Goal: Task Accomplishment & Management: Use online tool/utility

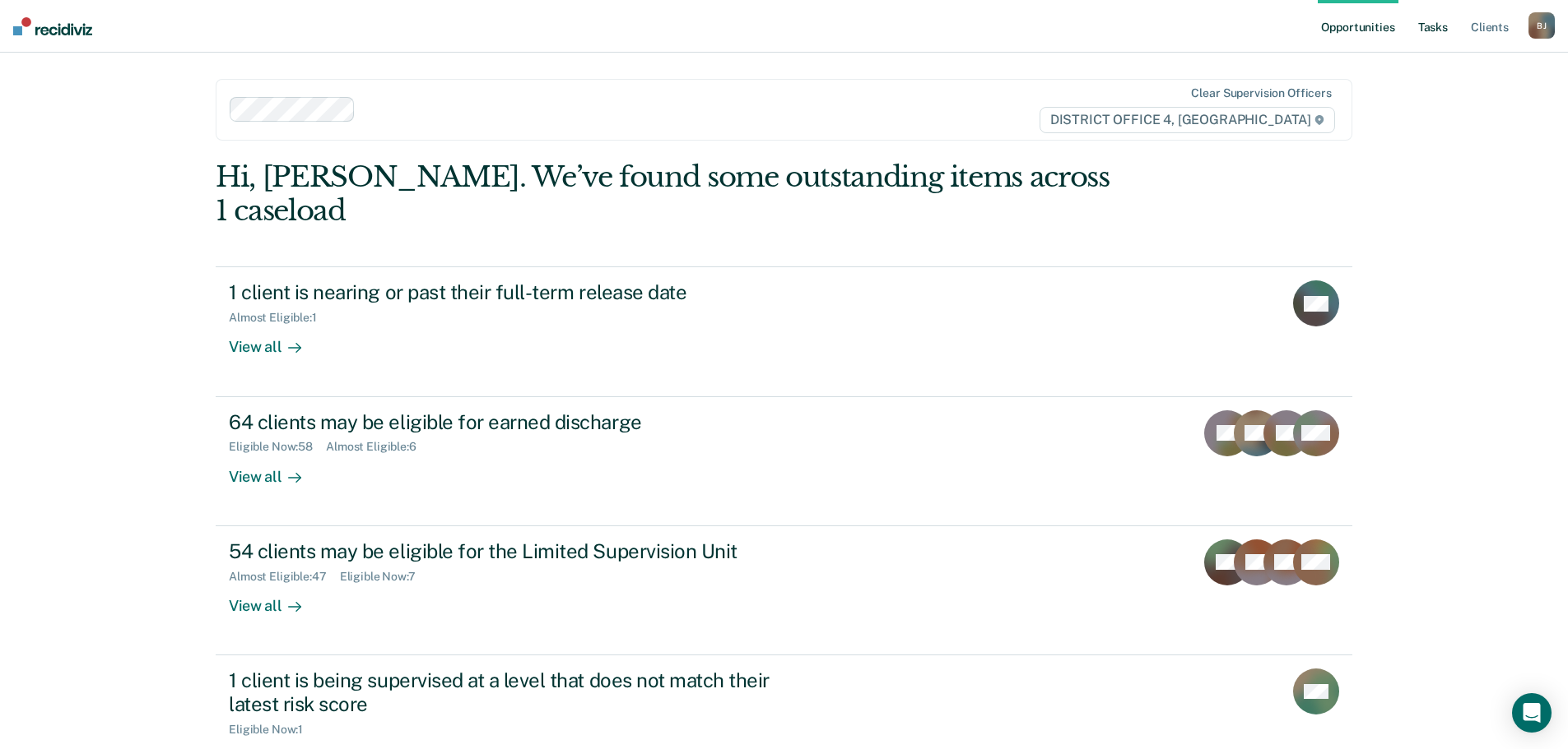
click at [1427, 36] on link "Tasks" at bounding box center [1433, 26] width 37 height 53
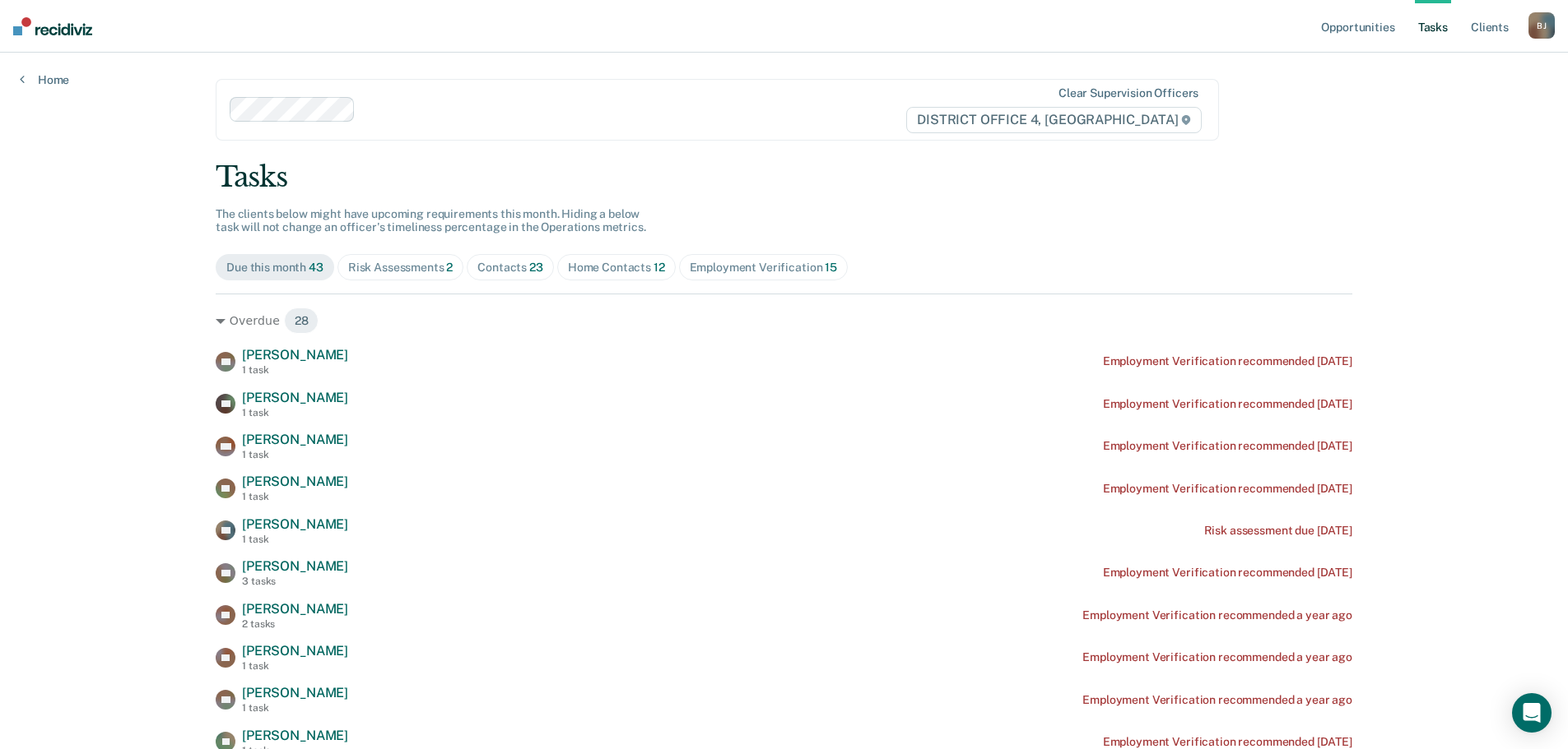
click at [636, 278] on span "Home Contacts 12" at bounding box center [616, 267] width 119 height 26
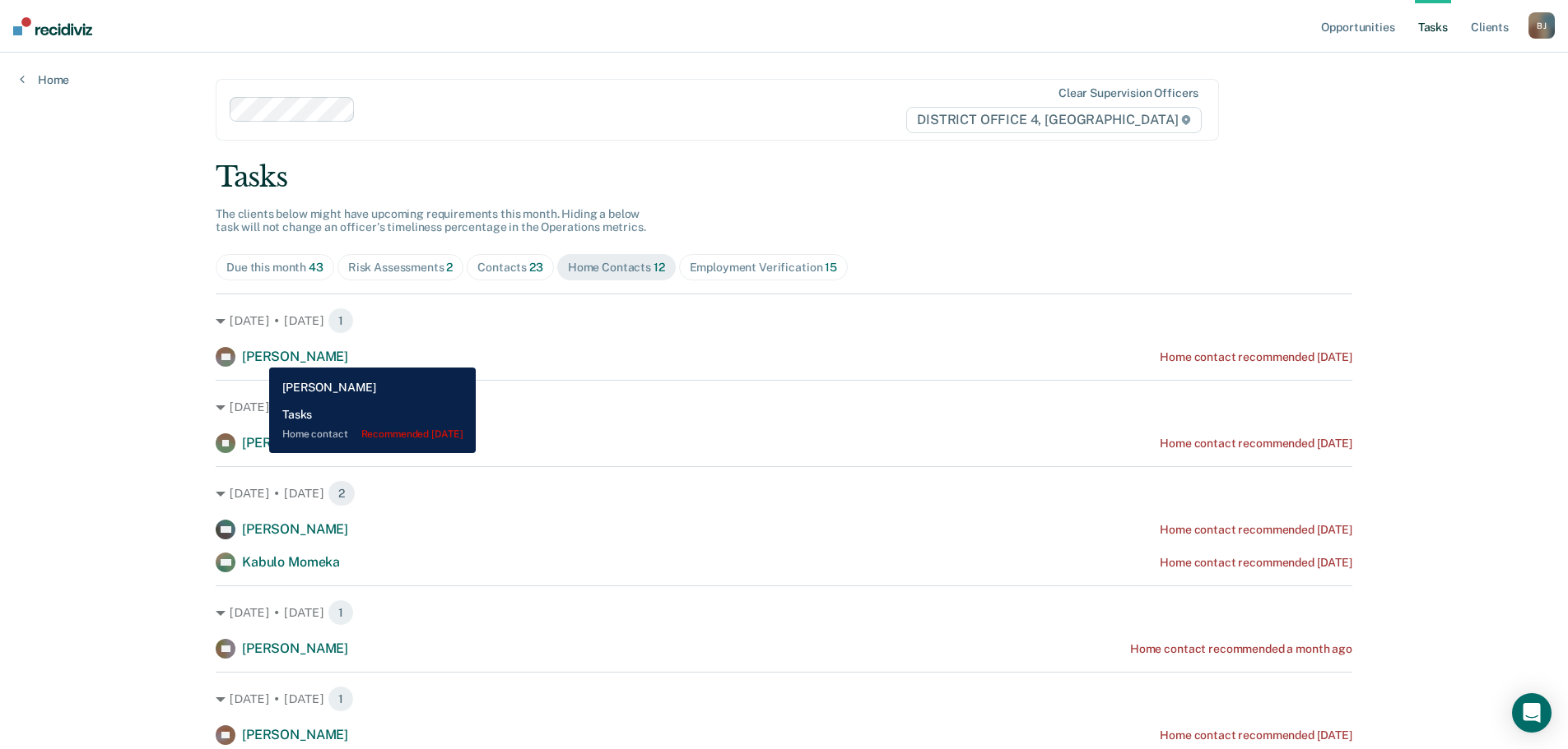
click at [256, 356] on span "[PERSON_NAME]" at bounding box center [295, 356] width 106 height 16
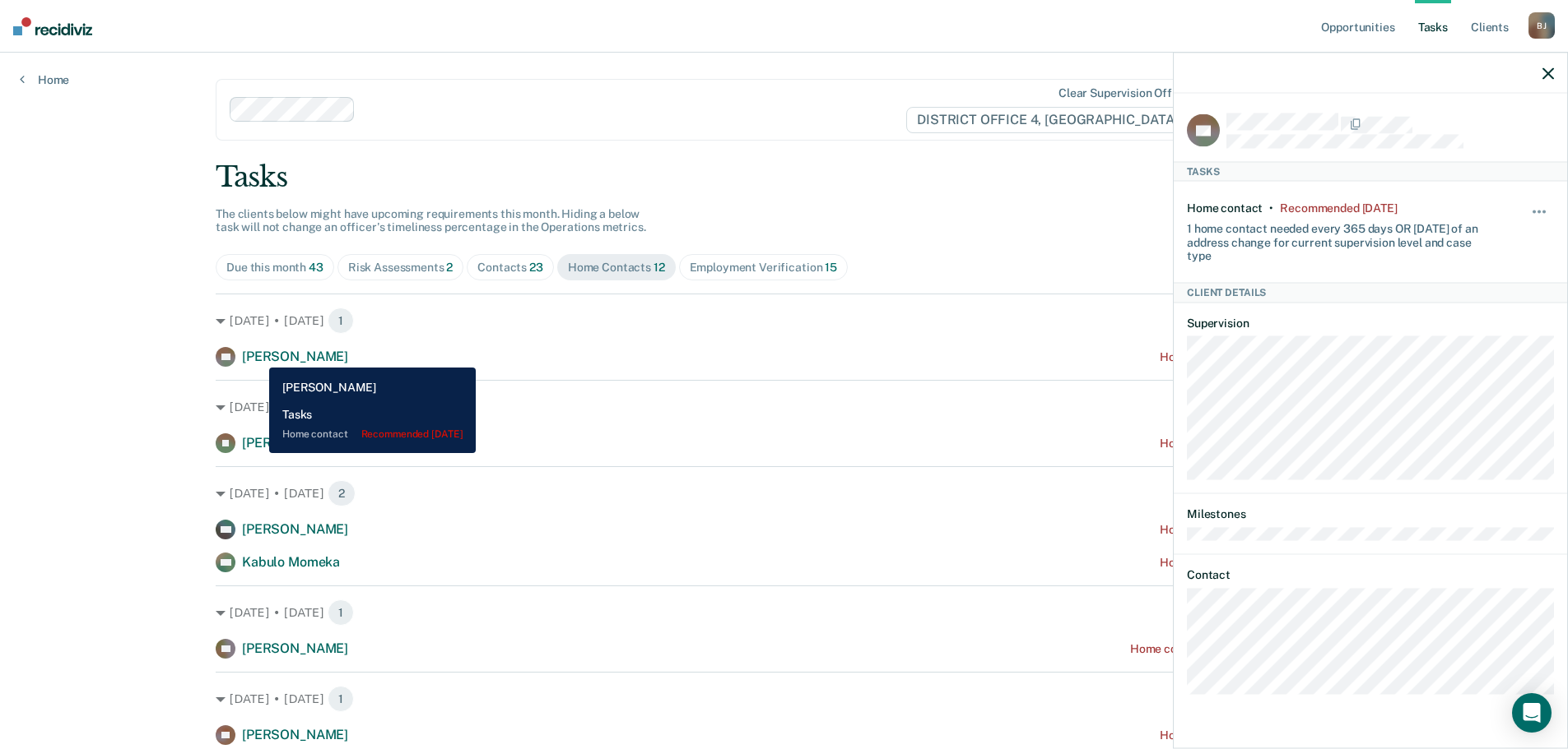
click at [256, 356] on span "[PERSON_NAME]" at bounding box center [295, 356] width 106 height 16
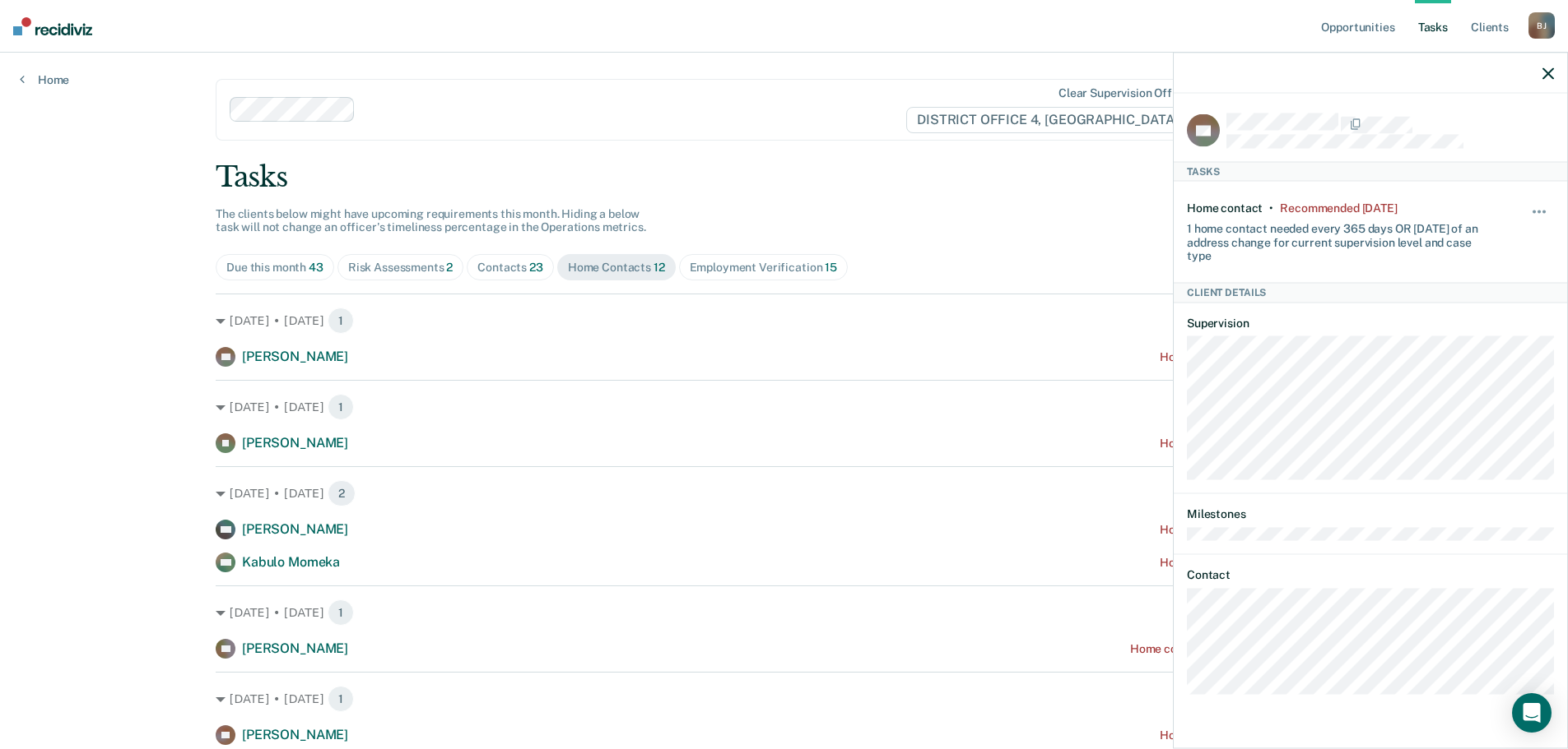
scroll to position [247, 0]
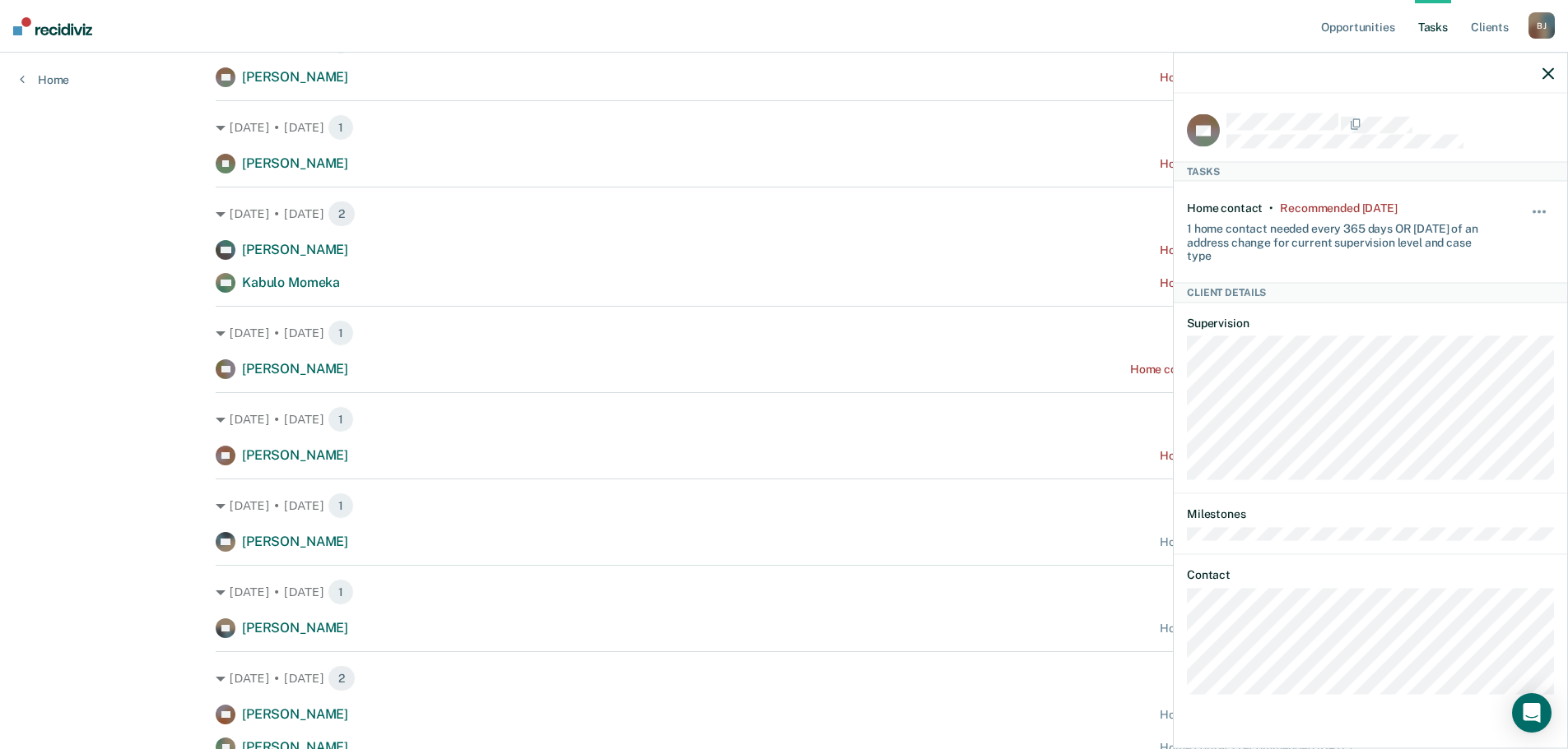
click at [1545, 67] on button "button" at bounding box center [1548, 72] width 12 height 14
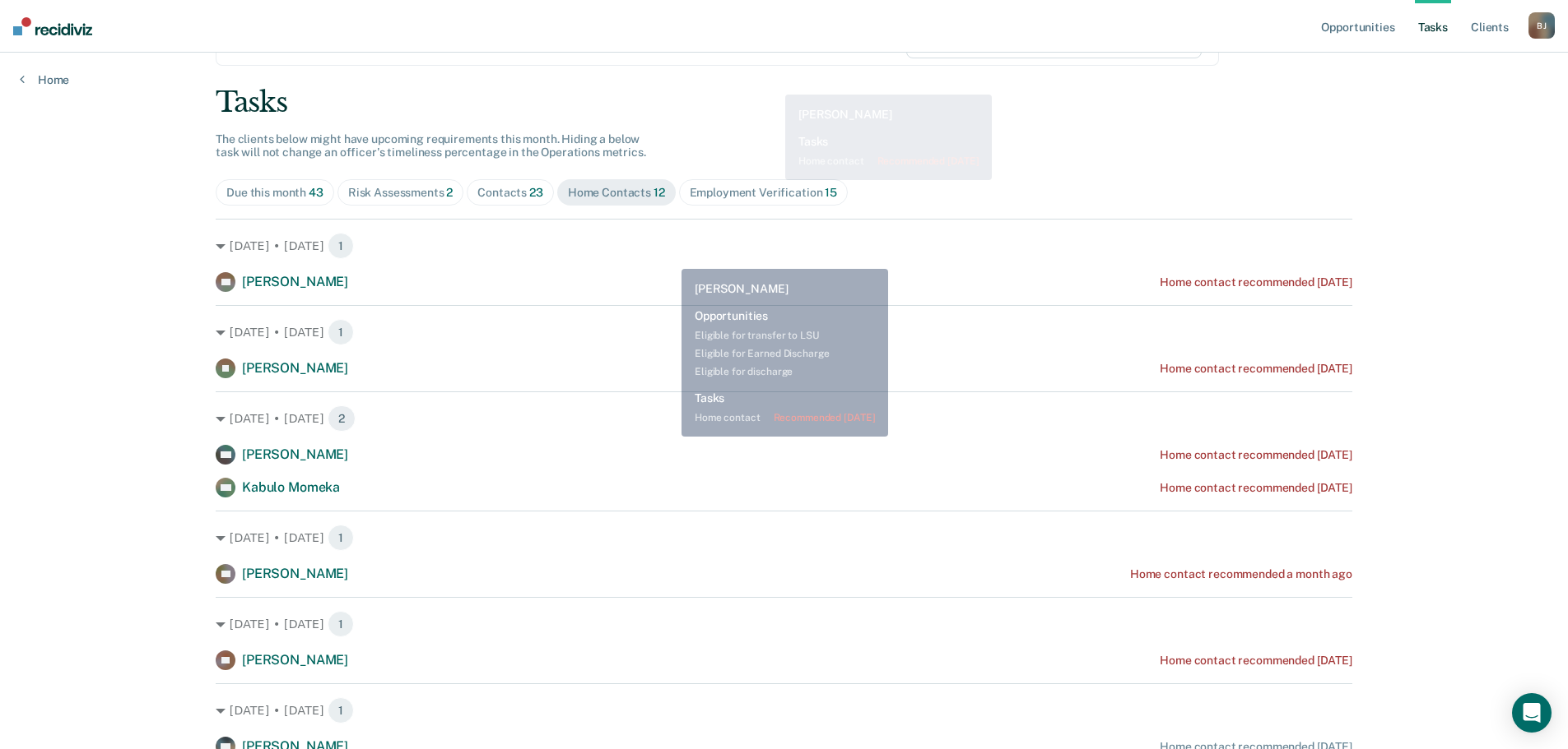
scroll to position [0, 0]
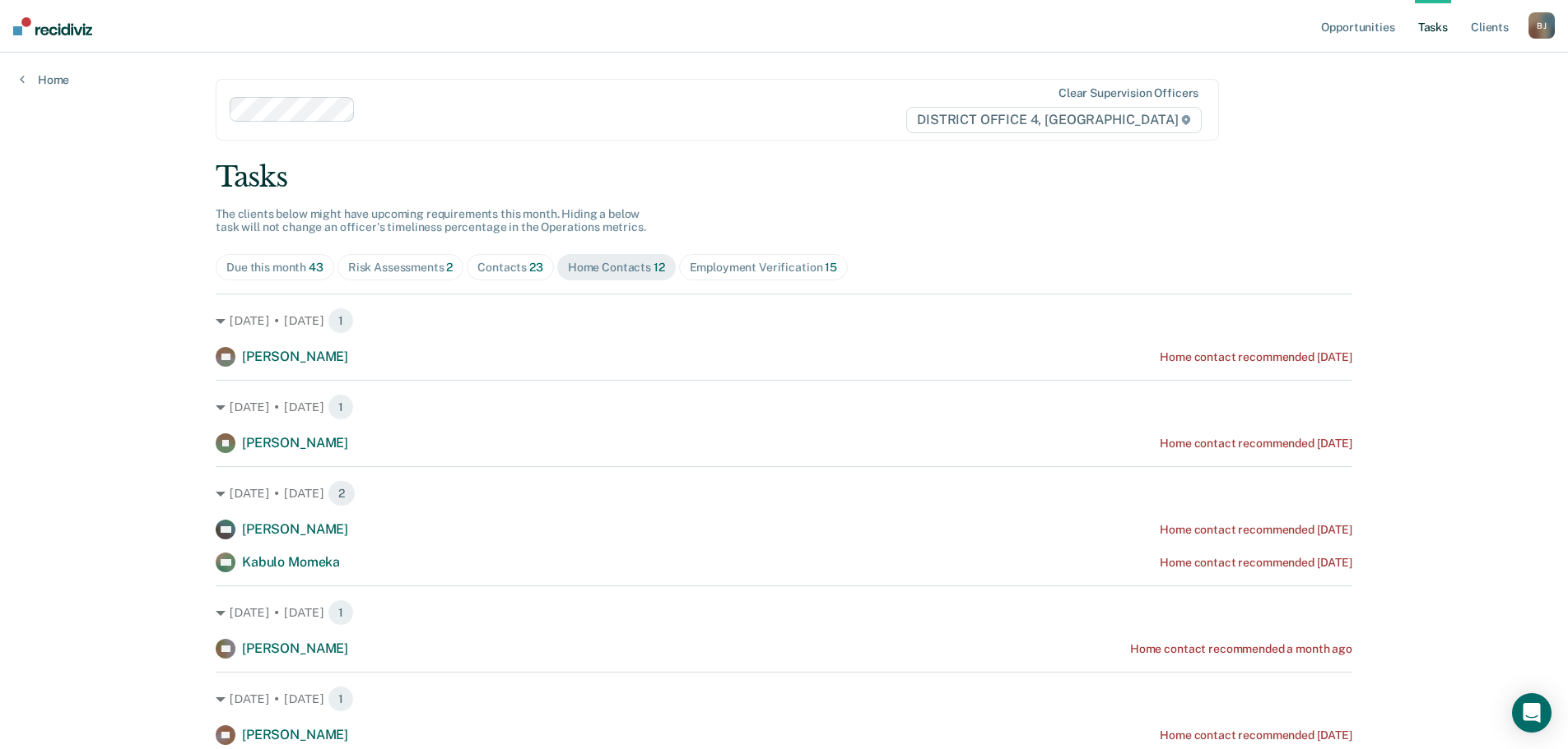
click at [478, 267] on div "Contacts 23" at bounding box center [510, 267] width 66 height 14
